Goal: Task Accomplishment & Management: Complete application form

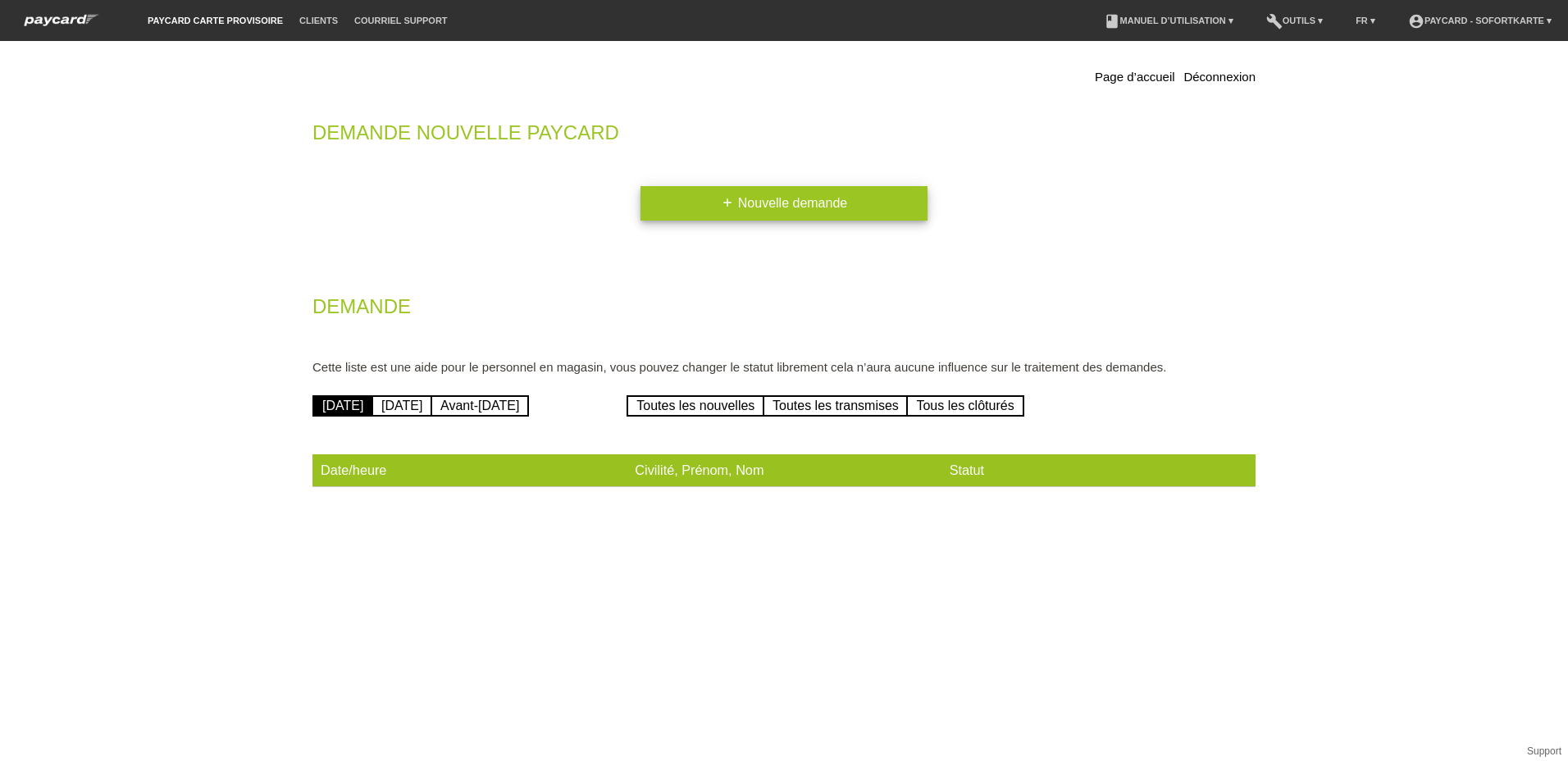
click at [784, 197] on link "add Nouvelle demande" at bounding box center [783, 203] width 287 height 34
click at [797, 203] on link "add Nouvelle demande" at bounding box center [783, 203] width 287 height 34
click at [810, 217] on link "add Nouvelle demande" at bounding box center [783, 203] width 287 height 34
click at [785, 212] on link "add Nouvelle demande" at bounding box center [783, 203] width 287 height 34
click at [736, 207] on link "add Nouvelle demande" at bounding box center [783, 203] width 287 height 34
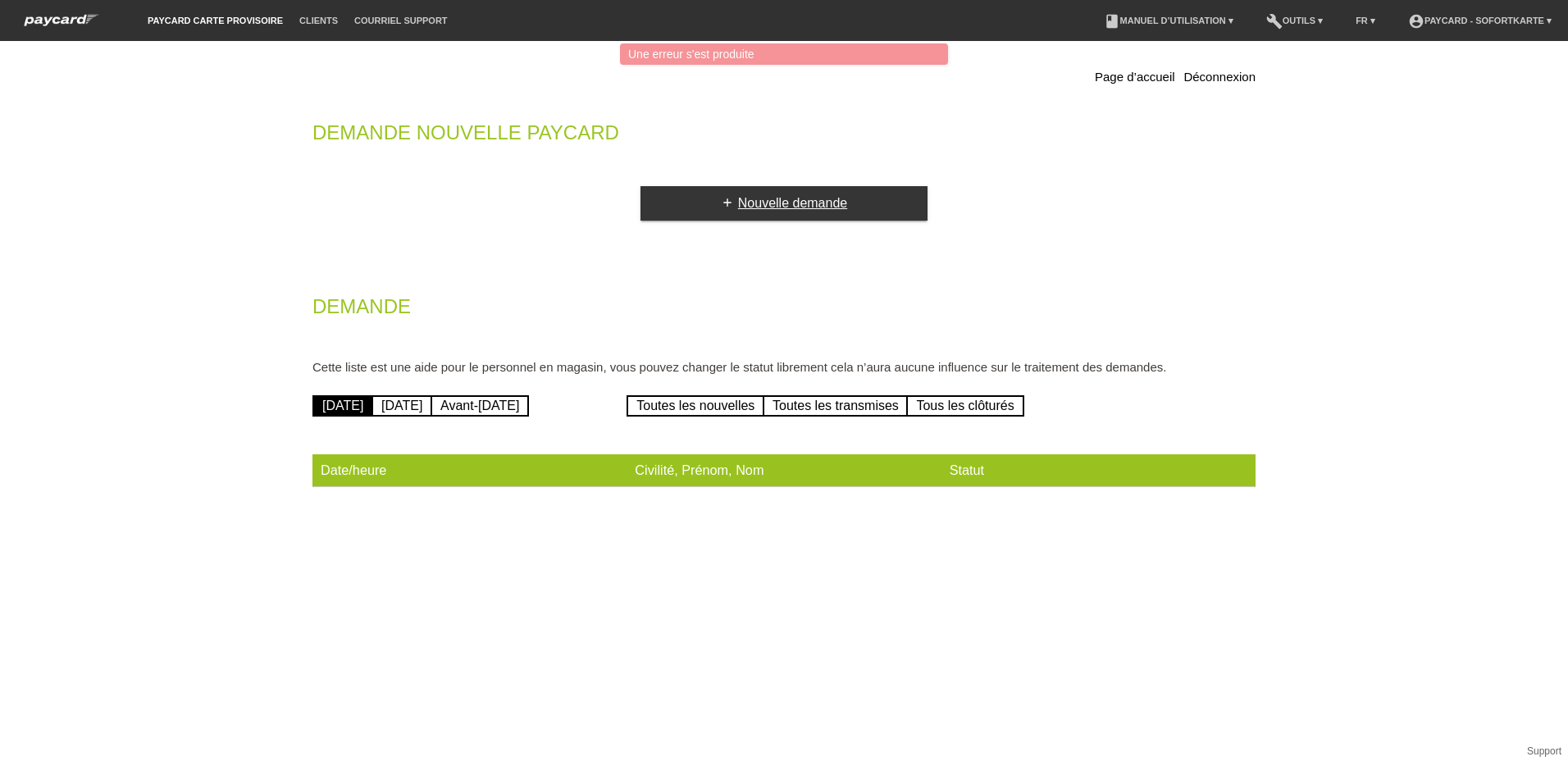
click at [736, 207] on link "add Nouvelle demande" at bounding box center [783, 203] width 287 height 34
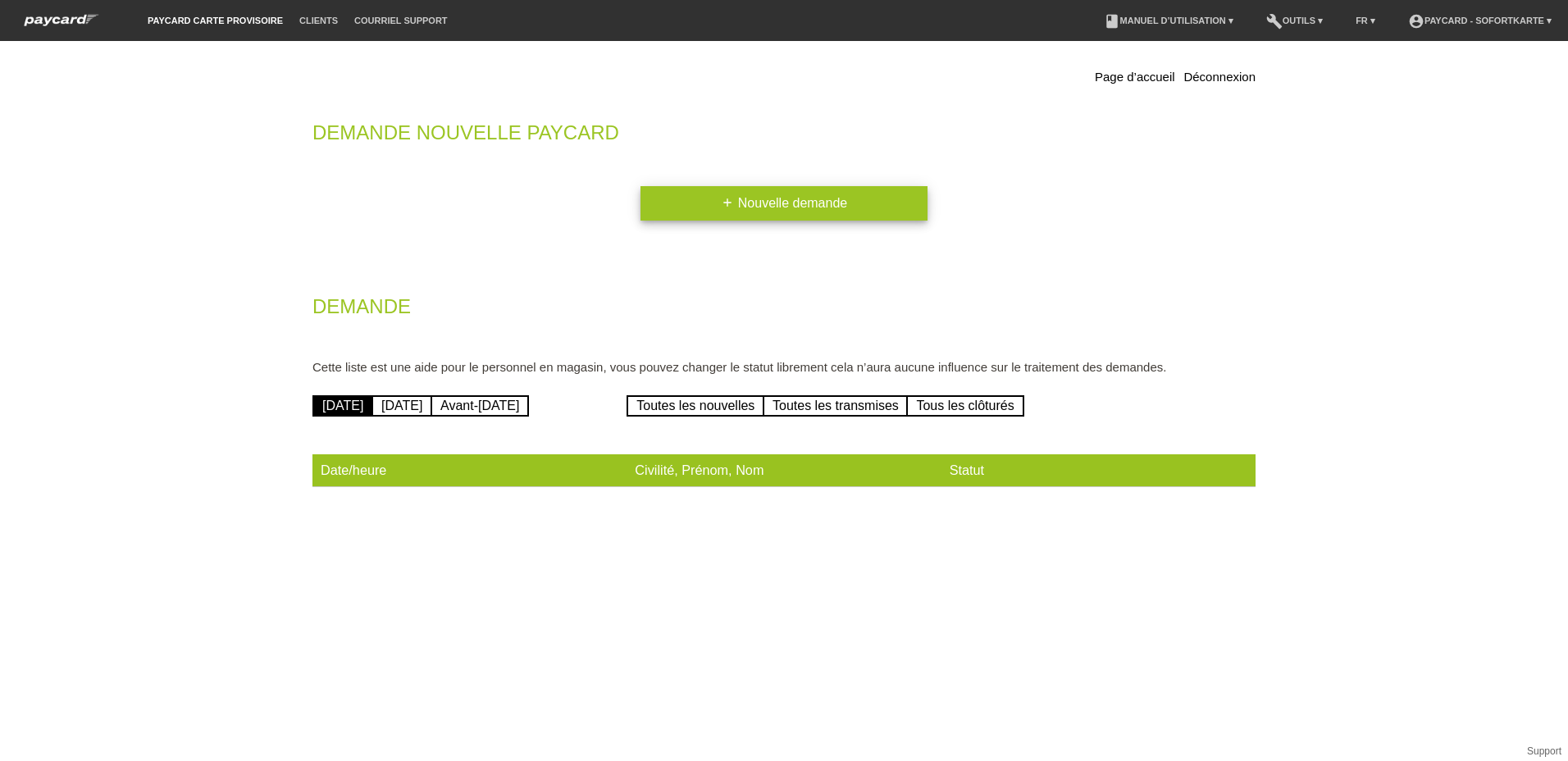
click at [788, 197] on link "add Nouvelle demande" at bounding box center [783, 203] width 287 height 34
